Goal: Task Accomplishment & Management: Use online tool/utility

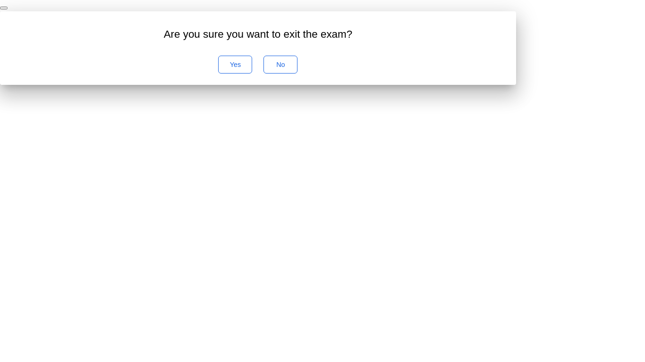
click at [297, 74] on button "No" at bounding box center [280, 65] width 34 height 18
click img
click at [294, 68] on div "No" at bounding box center [280, 65] width 27 height 8
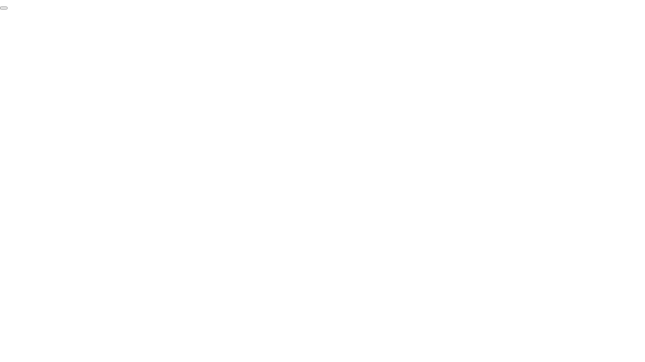
click img
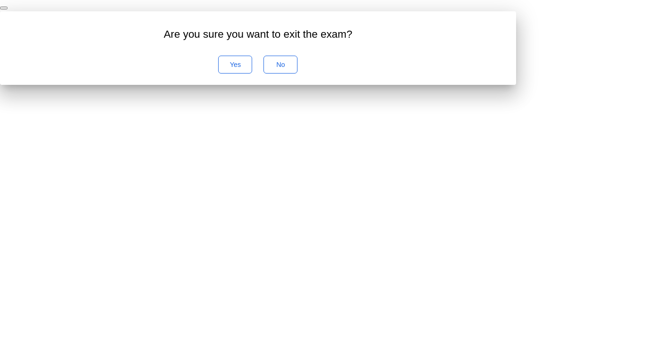
click at [249, 68] on div "Yes" at bounding box center [234, 65] width 27 height 8
